Goal: Understand process/instructions: Learn how to perform a task or action

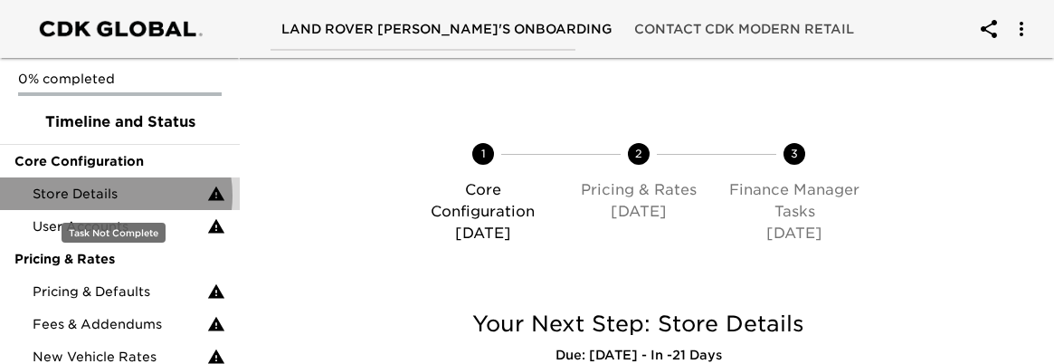
click at [115, 195] on span "Store Details" at bounding box center [120, 194] width 175 height 18
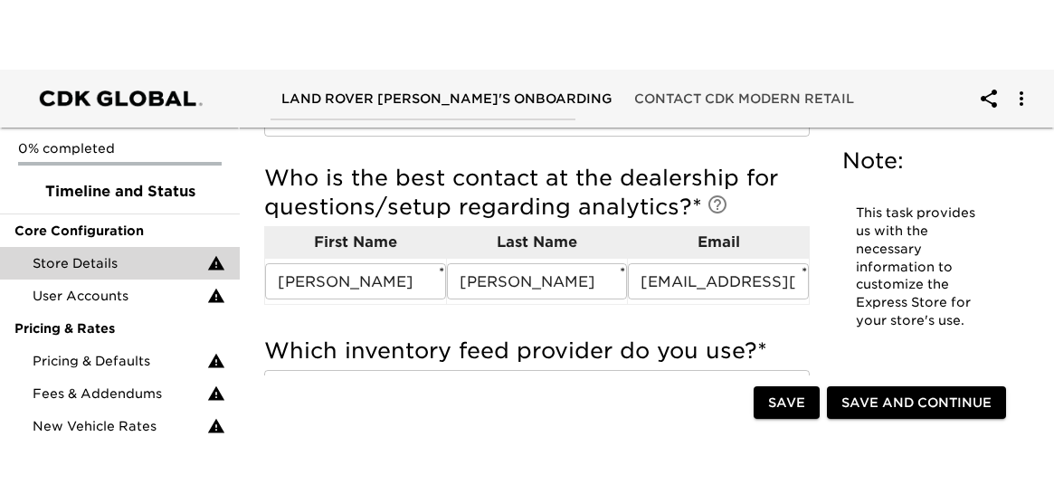
scroll to position [1347, 0]
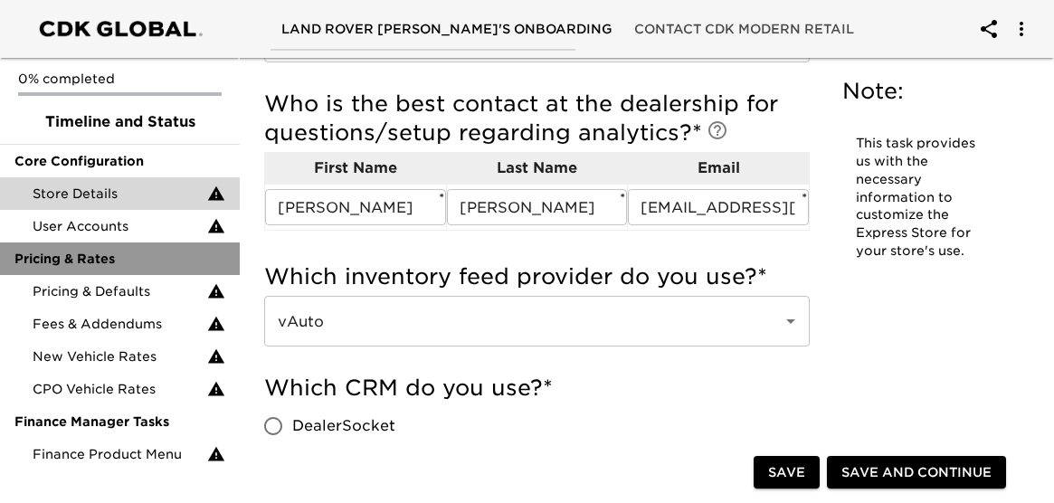
click at [119, 243] on div "Pricing & Rates" at bounding box center [120, 258] width 240 height 33
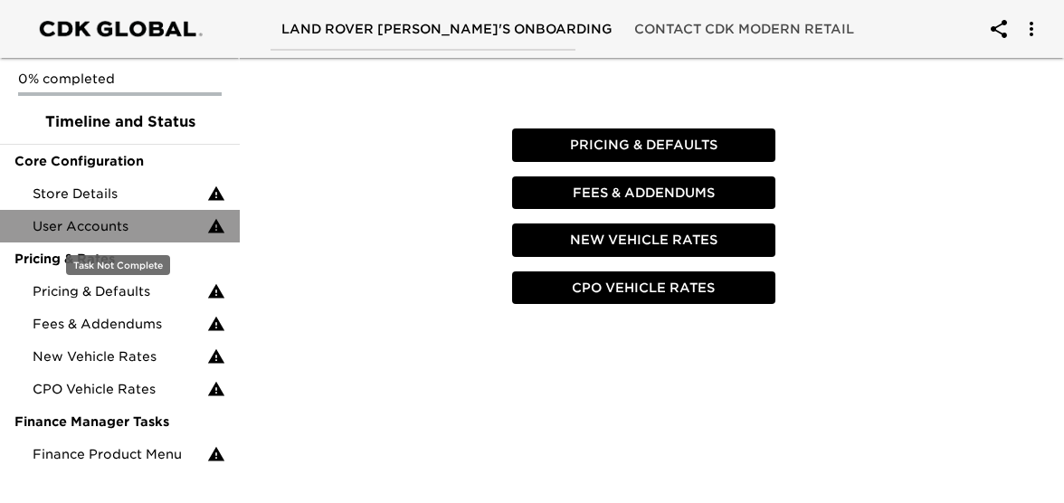
click at [117, 222] on span "User Accounts" at bounding box center [120, 226] width 175 height 18
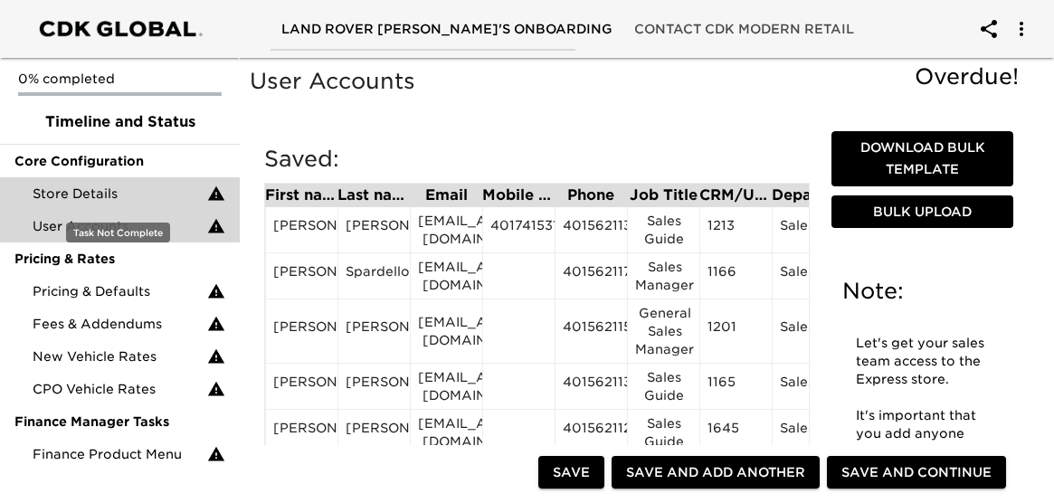
click at [128, 192] on span "Store Details" at bounding box center [120, 194] width 175 height 18
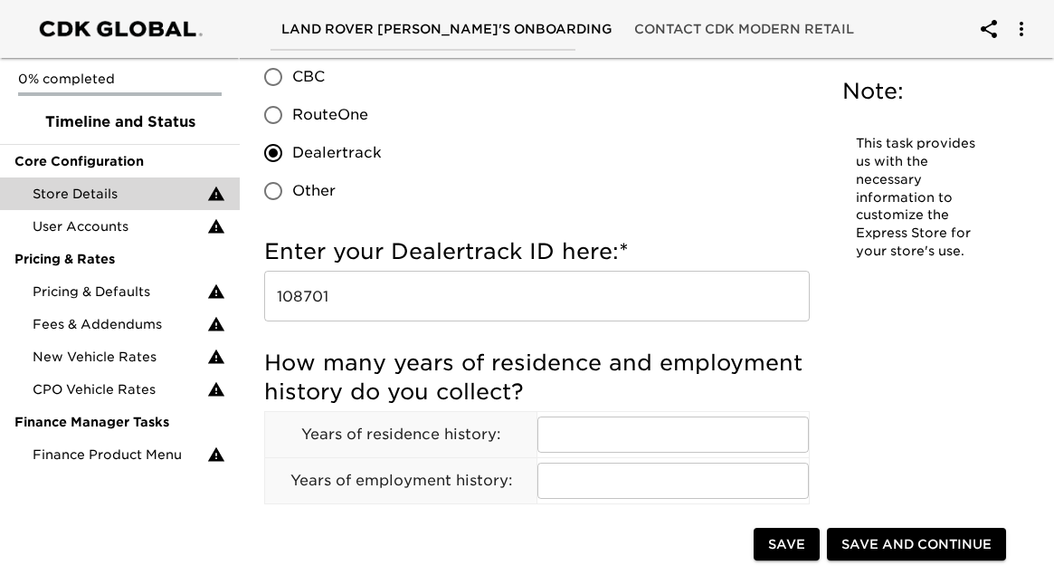
scroll to position [2693, 0]
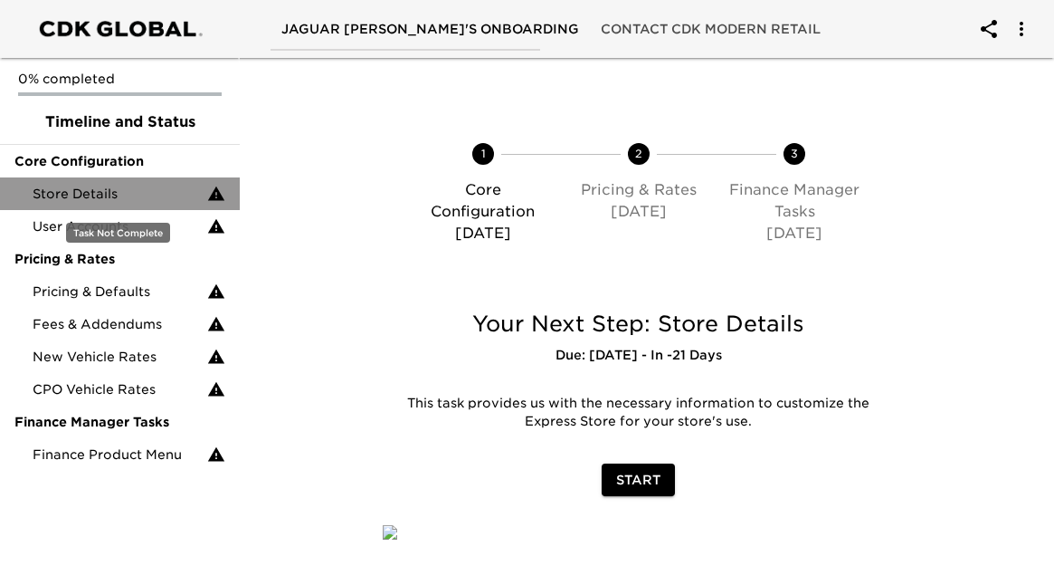
click at [92, 205] on div "Store Details" at bounding box center [120, 193] width 240 height 33
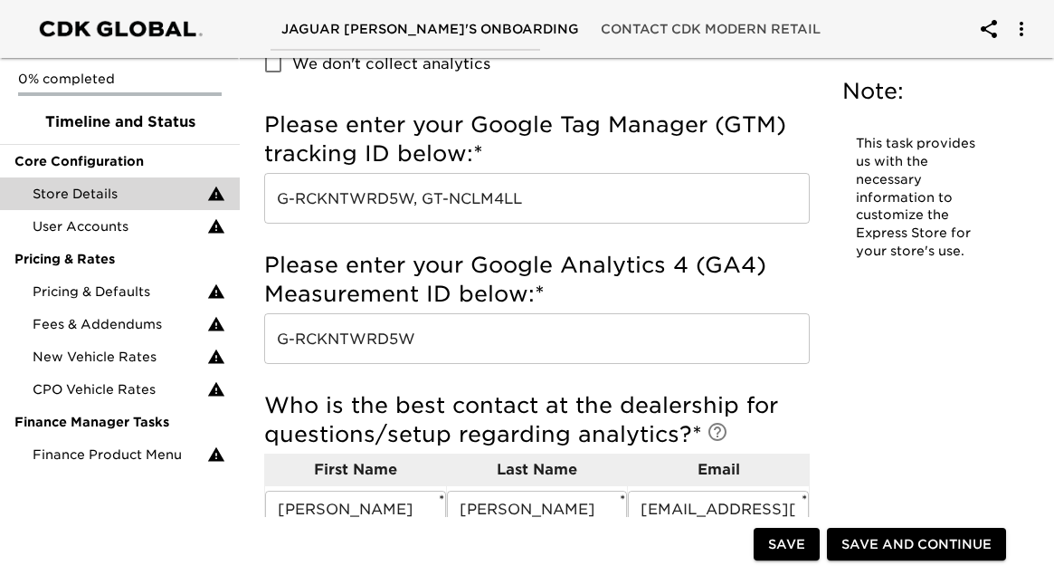
scroll to position [1047, 0]
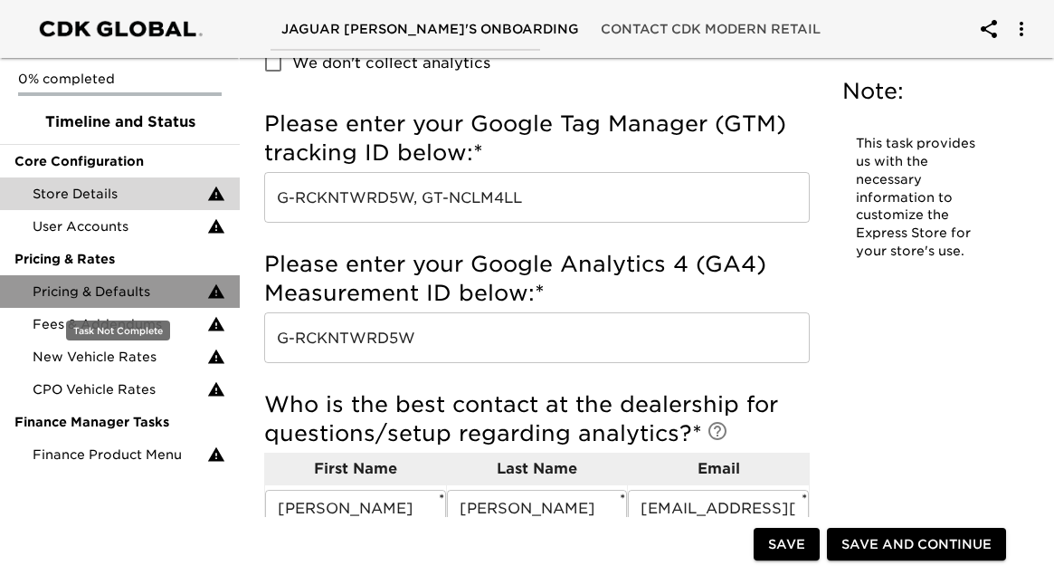
click at [146, 299] on span "Pricing & Defaults" at bounding box center [120, 291] width 175 height 18
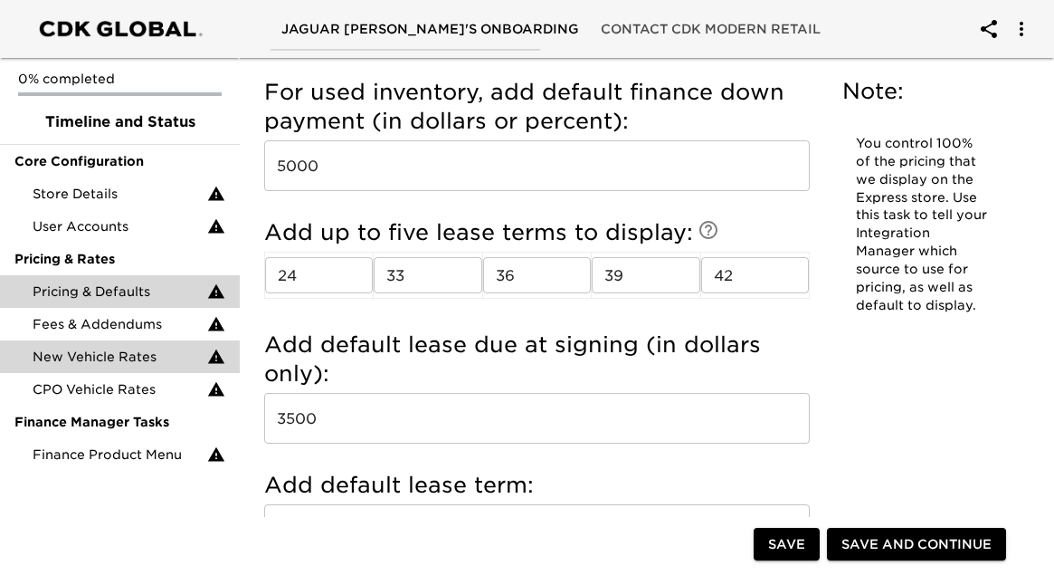
scroll to position [2005, 0]
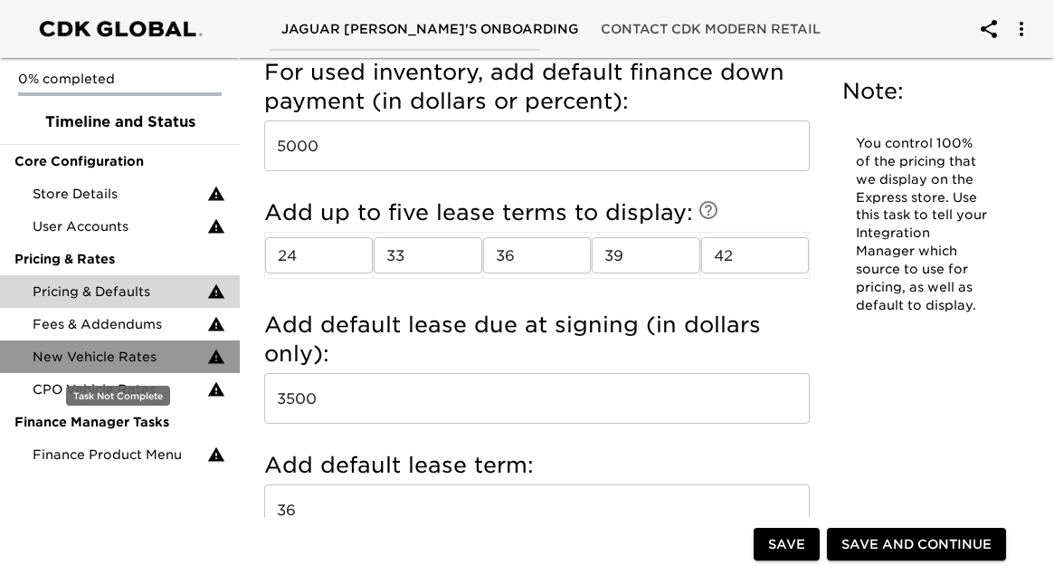
click at [122, 341] on div "New Vehicle Rates" at bounding box center [120, 356] width 240 height 33
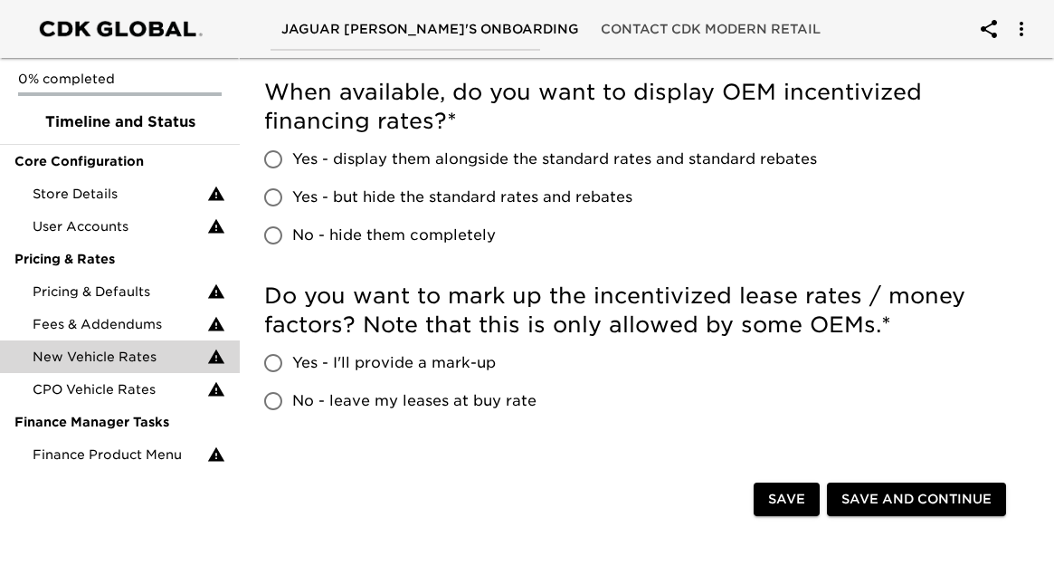
scroll to position [535, 0]
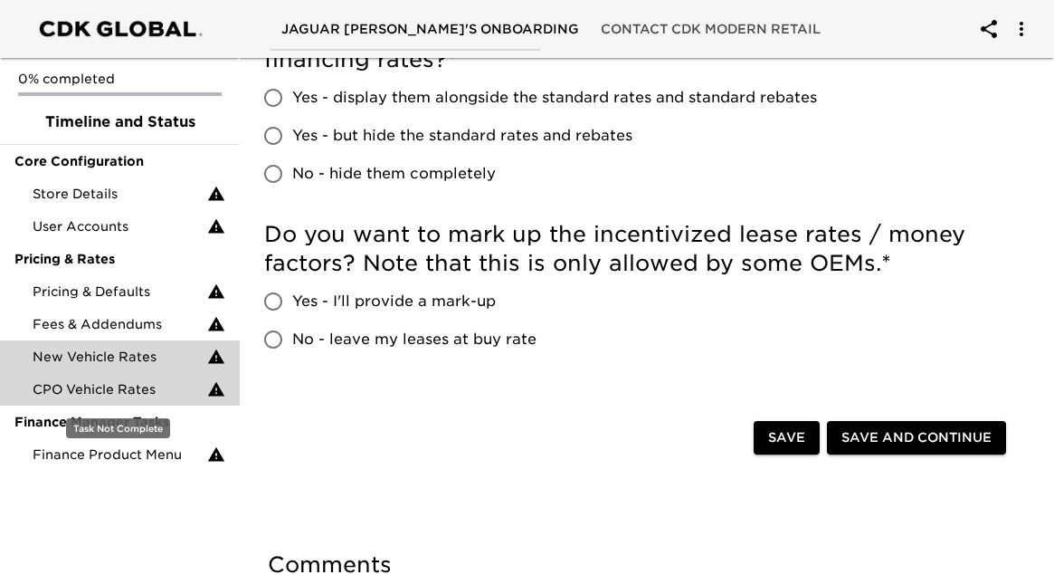
click at [147, 386] on span "CPO Vehicle Rates" at bounding box center [120, 389] width 175 height 18
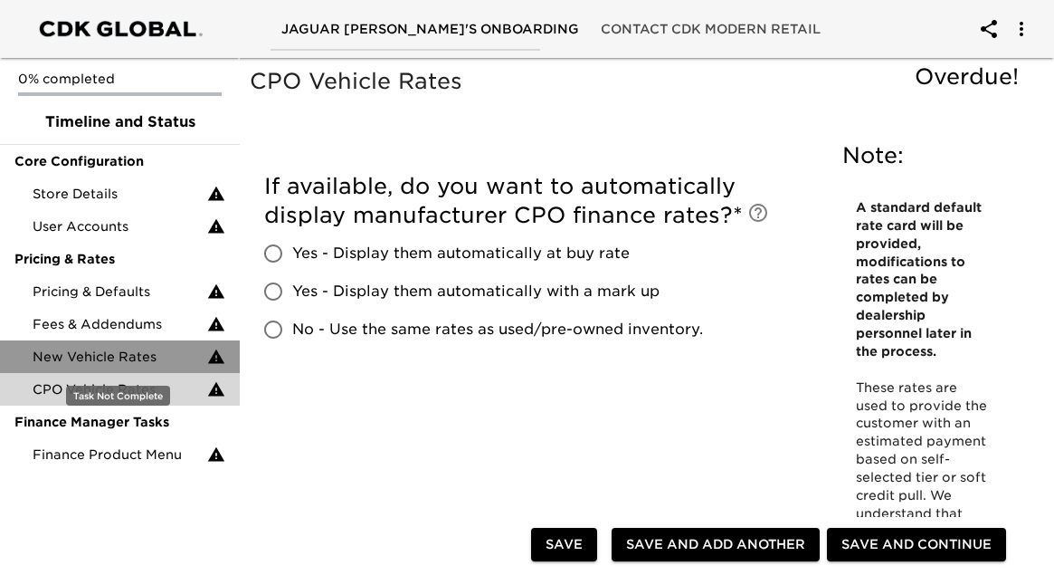
click at [138, 359] on span "New Vehicle Rates" at bounding box center [120, 356] width 175 height 18
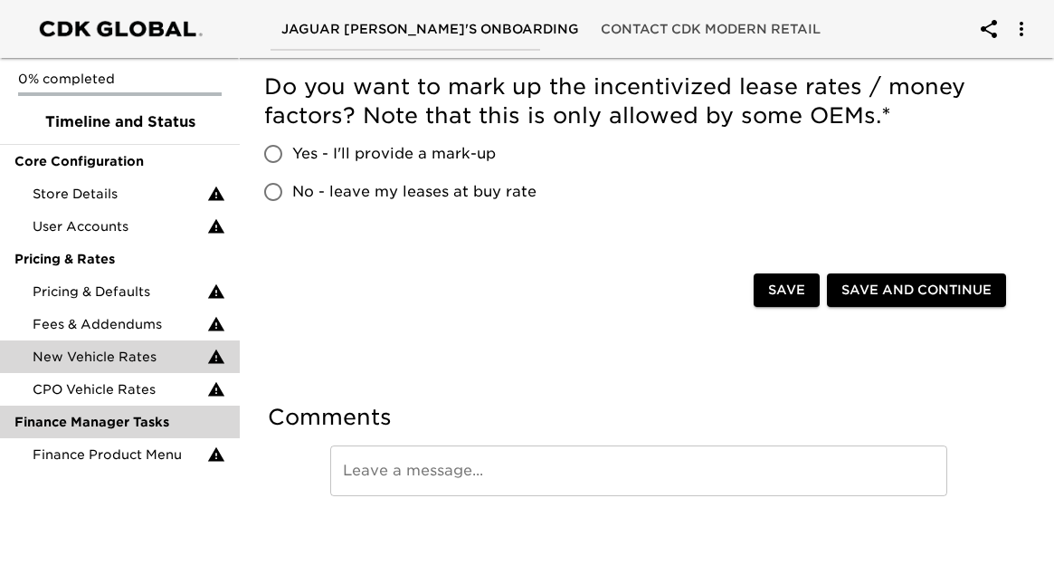
scroll to position [688, 0]
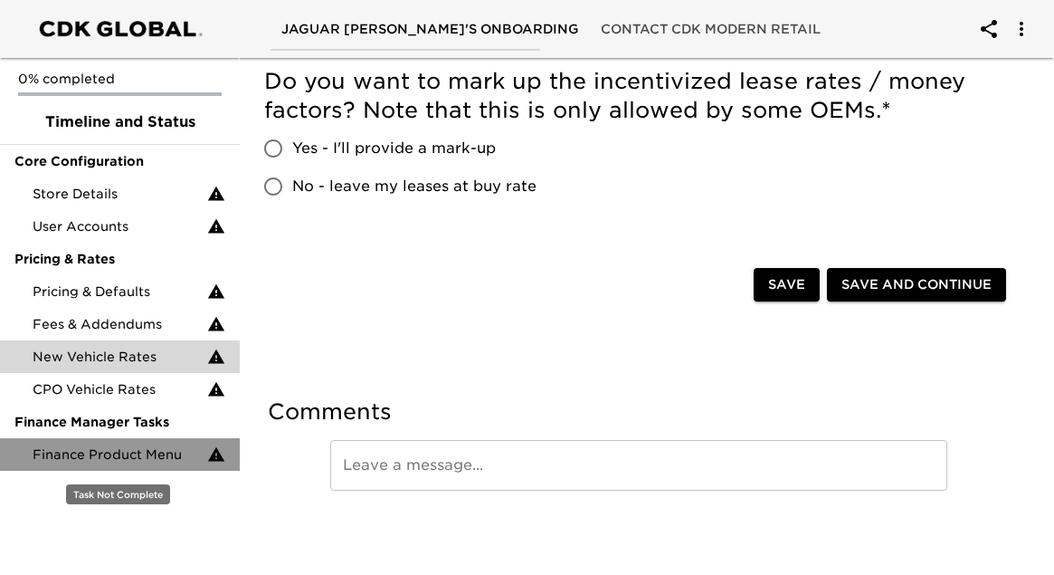
click at [168, 459] on span "Finance Product Menu" at bounding box center [120, 454] width 175 height 18
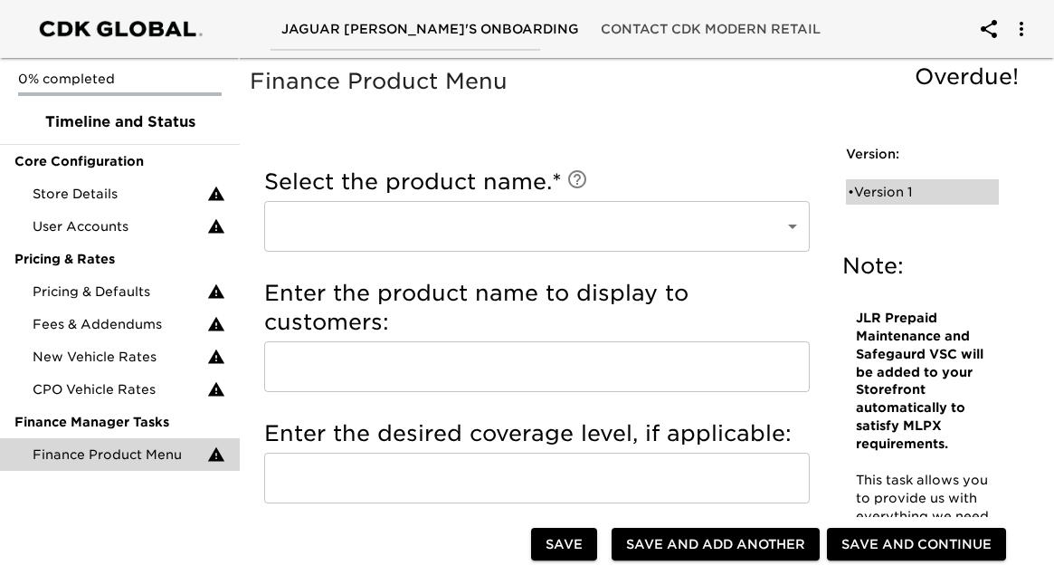
click at [926, 191] on div "• Version 1" at bounding box center [910, 192] width 124 height 18
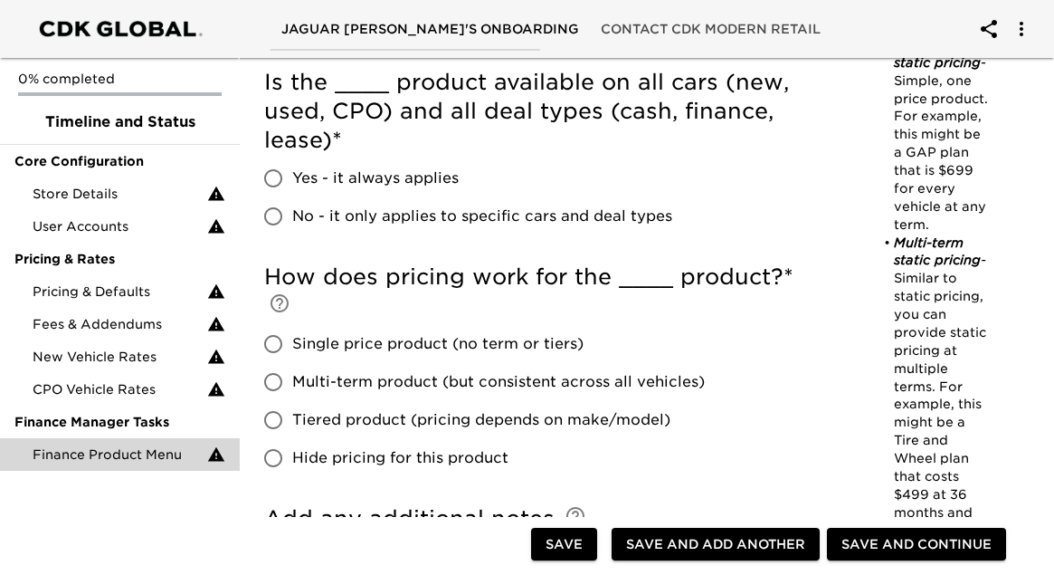
scroll to position [843, 0]
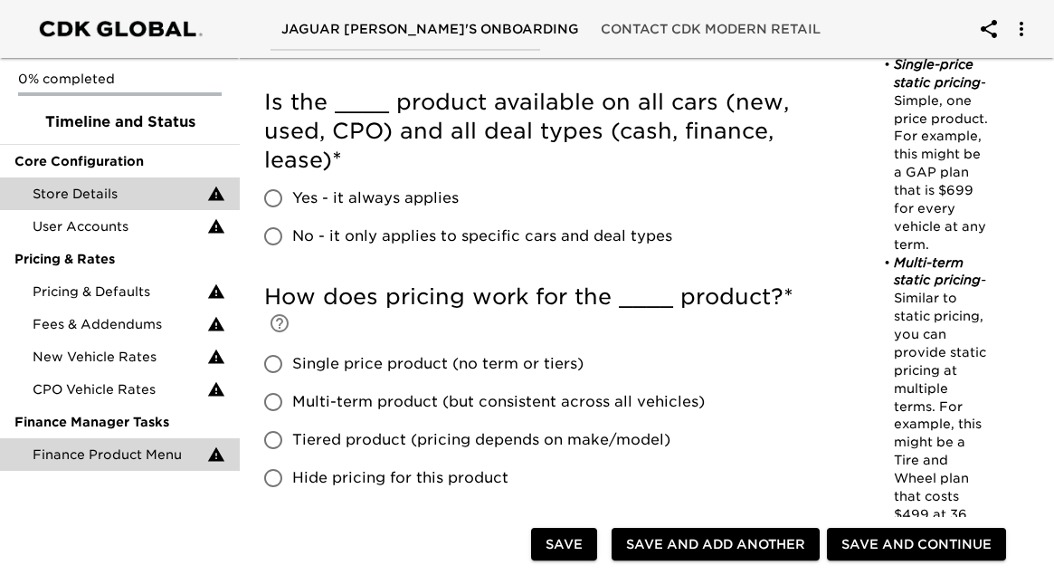
click at [122, 188] on span "Store Details" at bounding box center [120, 194] width 175 height 18
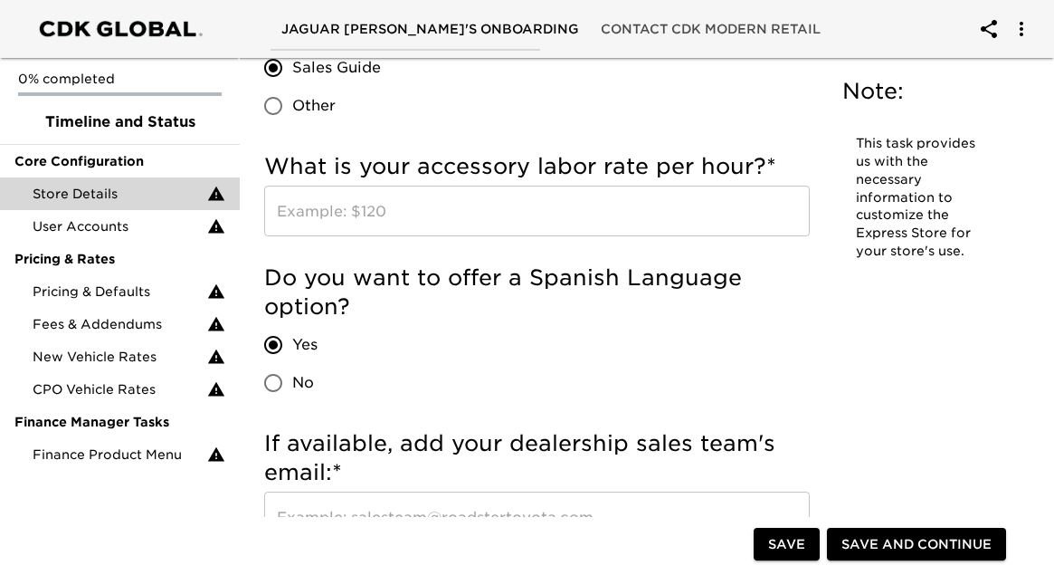
scroll to position [3690, 0]
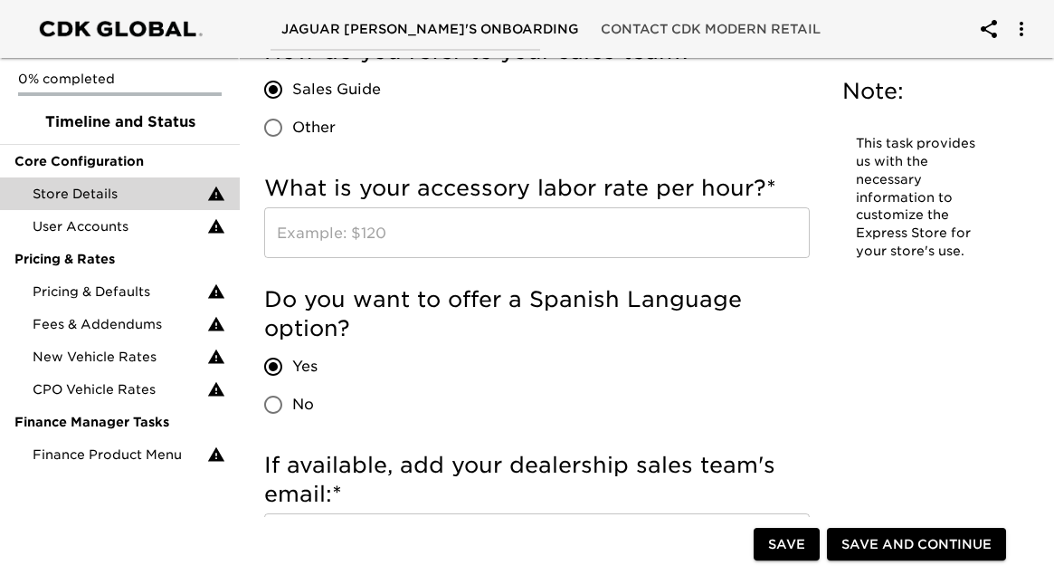
click at [374, 214] on input "text" at bounding box center [537, 232] width 546 height 51
